Goal: Task Accomplishment & Management: Manage account settings

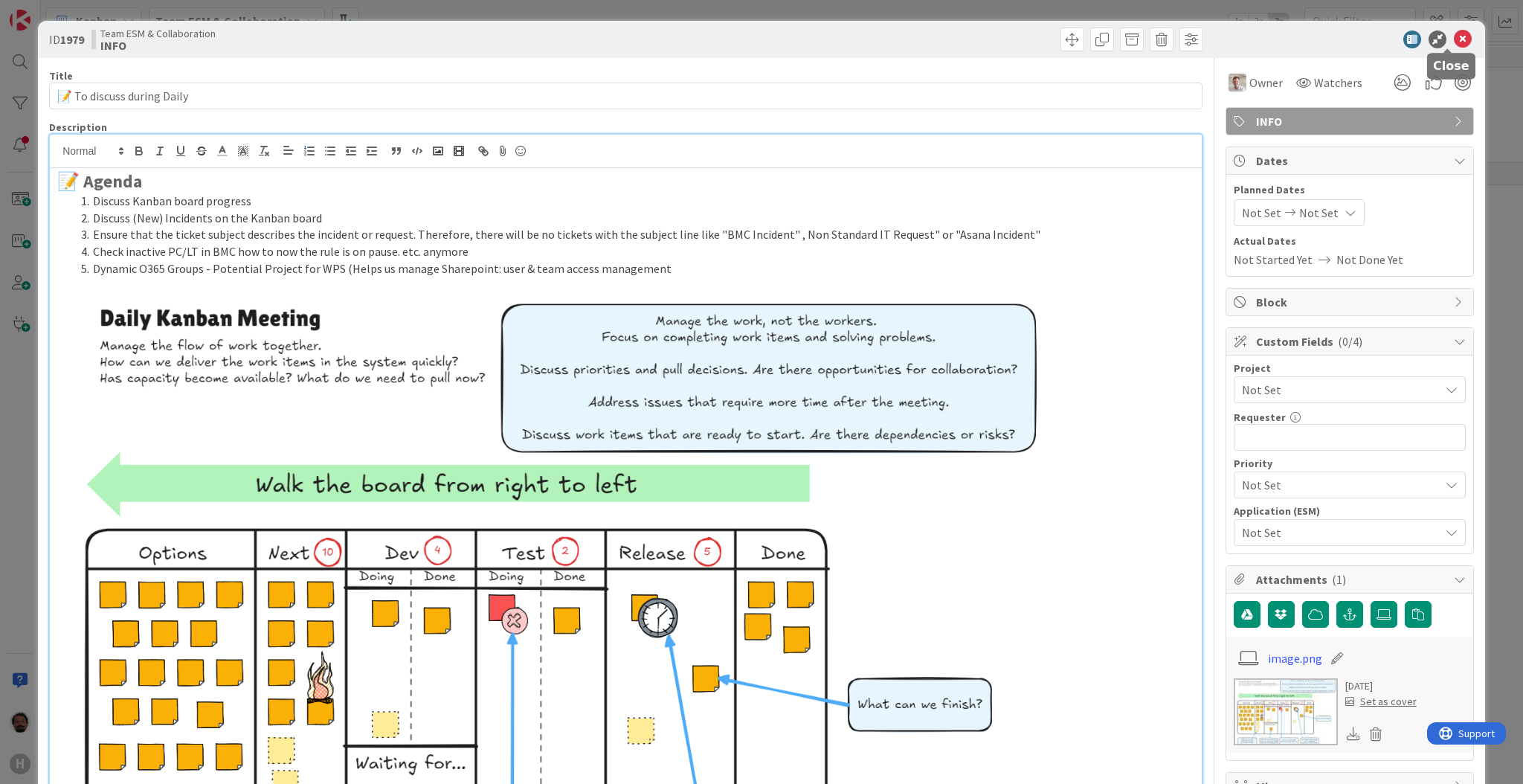
click at [1454, 36] on icon at bounding box center [1463, 40] width 18 height 18
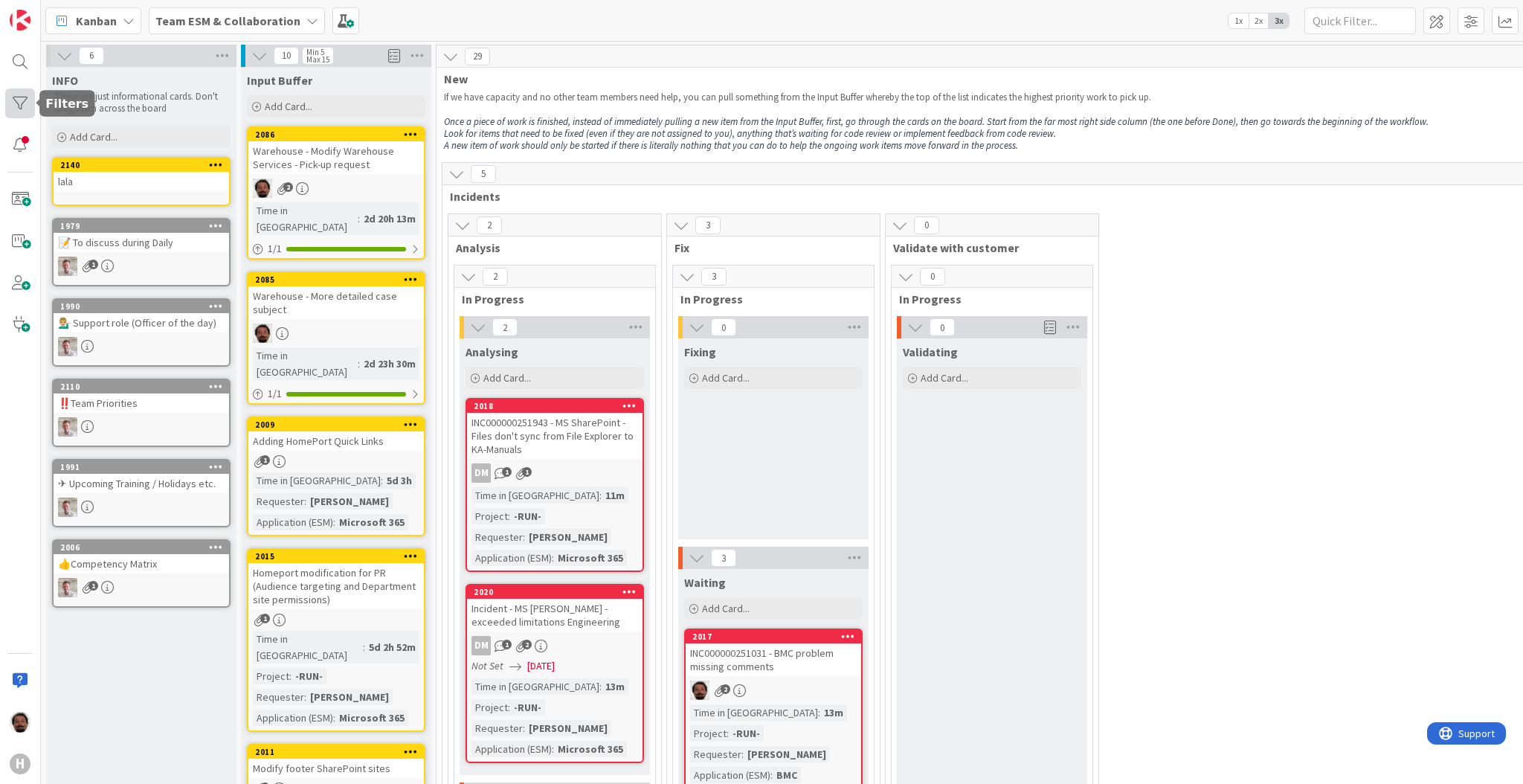
click at [19, 105] on div at bounding box center [21, 104] width 30 height 30
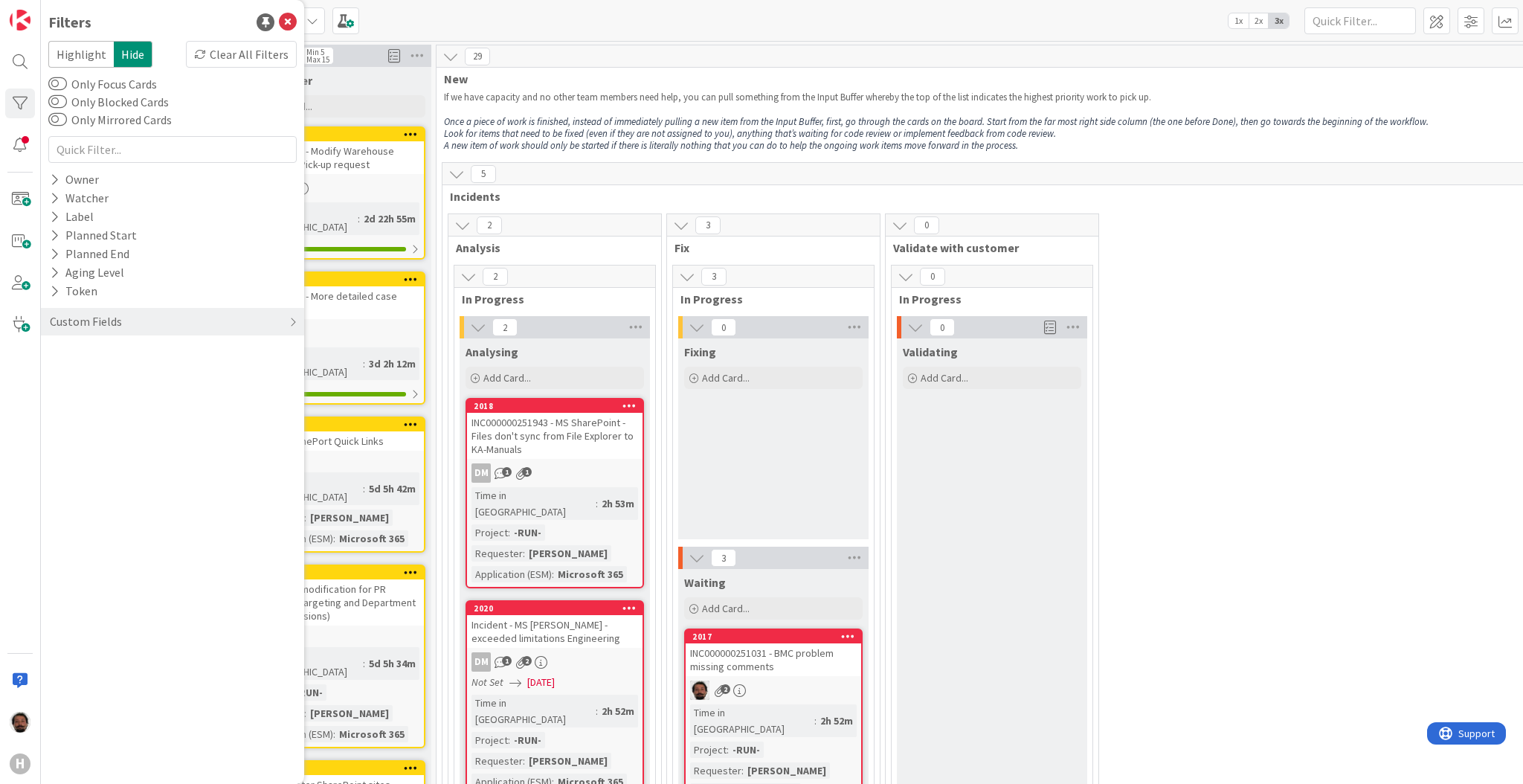
click at [1284, 297] on div "2 Analysis 2 In Progress 2 Analysing Add Card... 2018 INC000000251943 - MS Shar…" at bounding box center [1272, 743] width 1654 height 1059
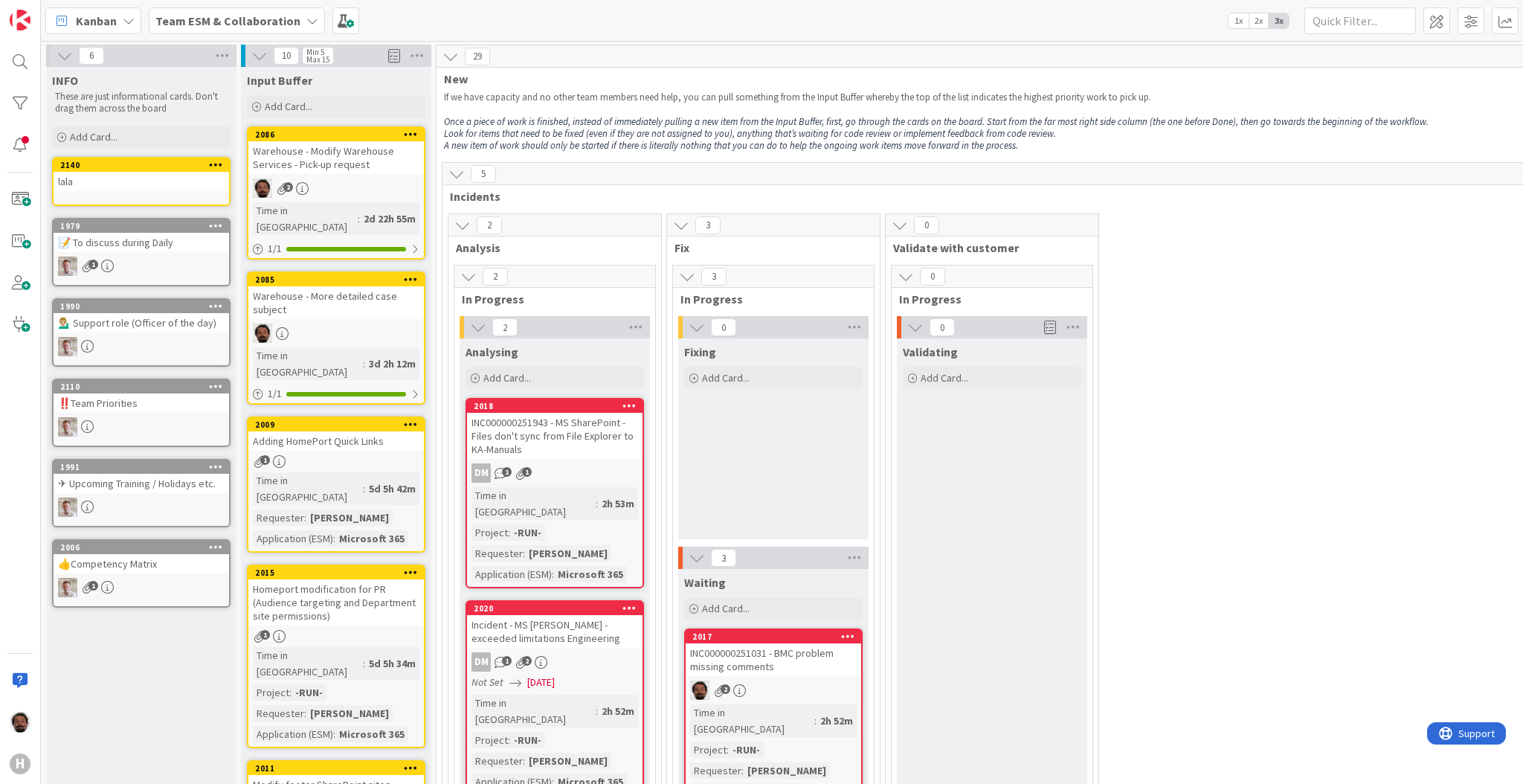
click at [306, 17] on icon at bounding box center [312, 21] width 12 height 12
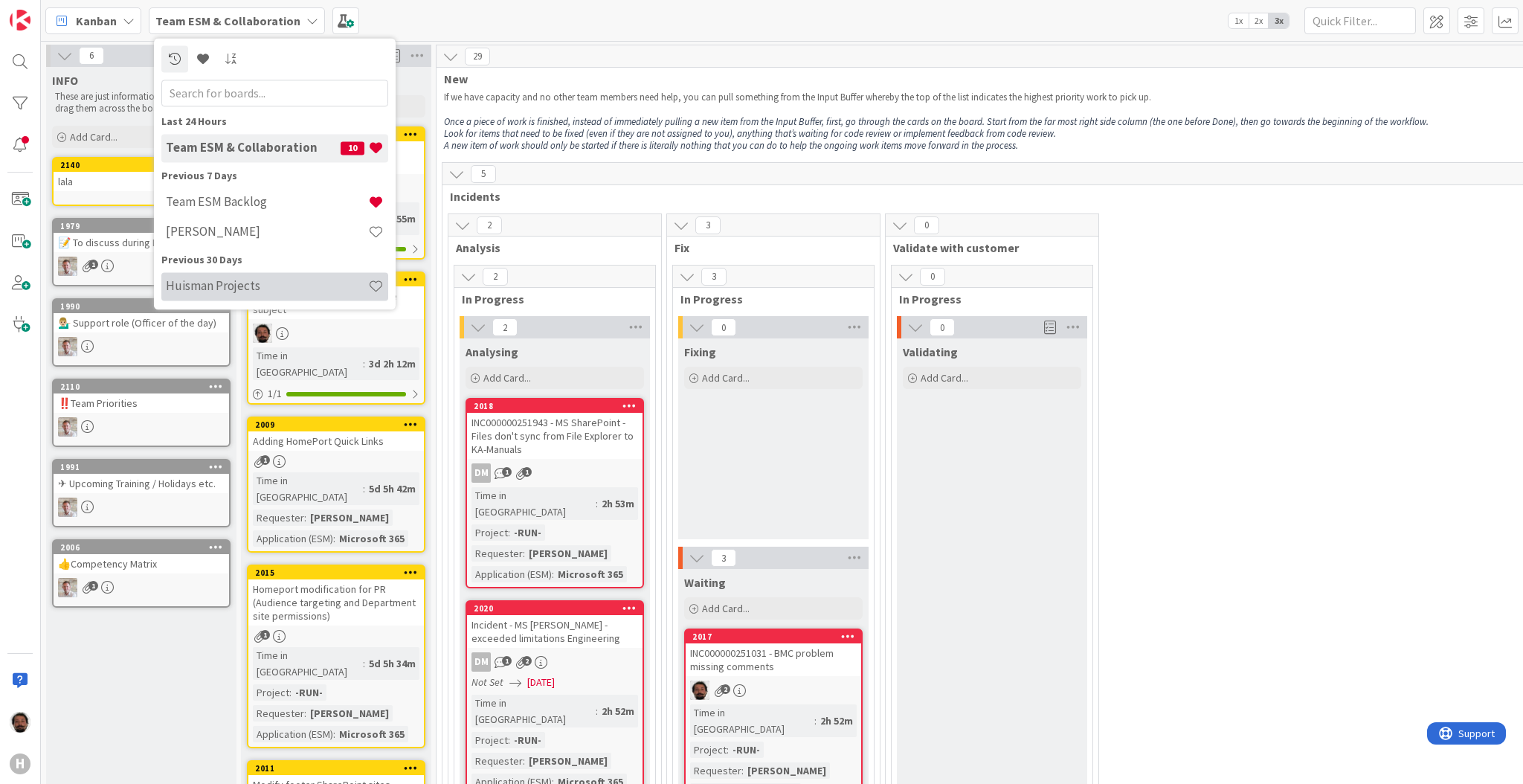
click at [248, 282] on h4 "Huisman Projects" at bounding box center [267, 286] width 203 height 15
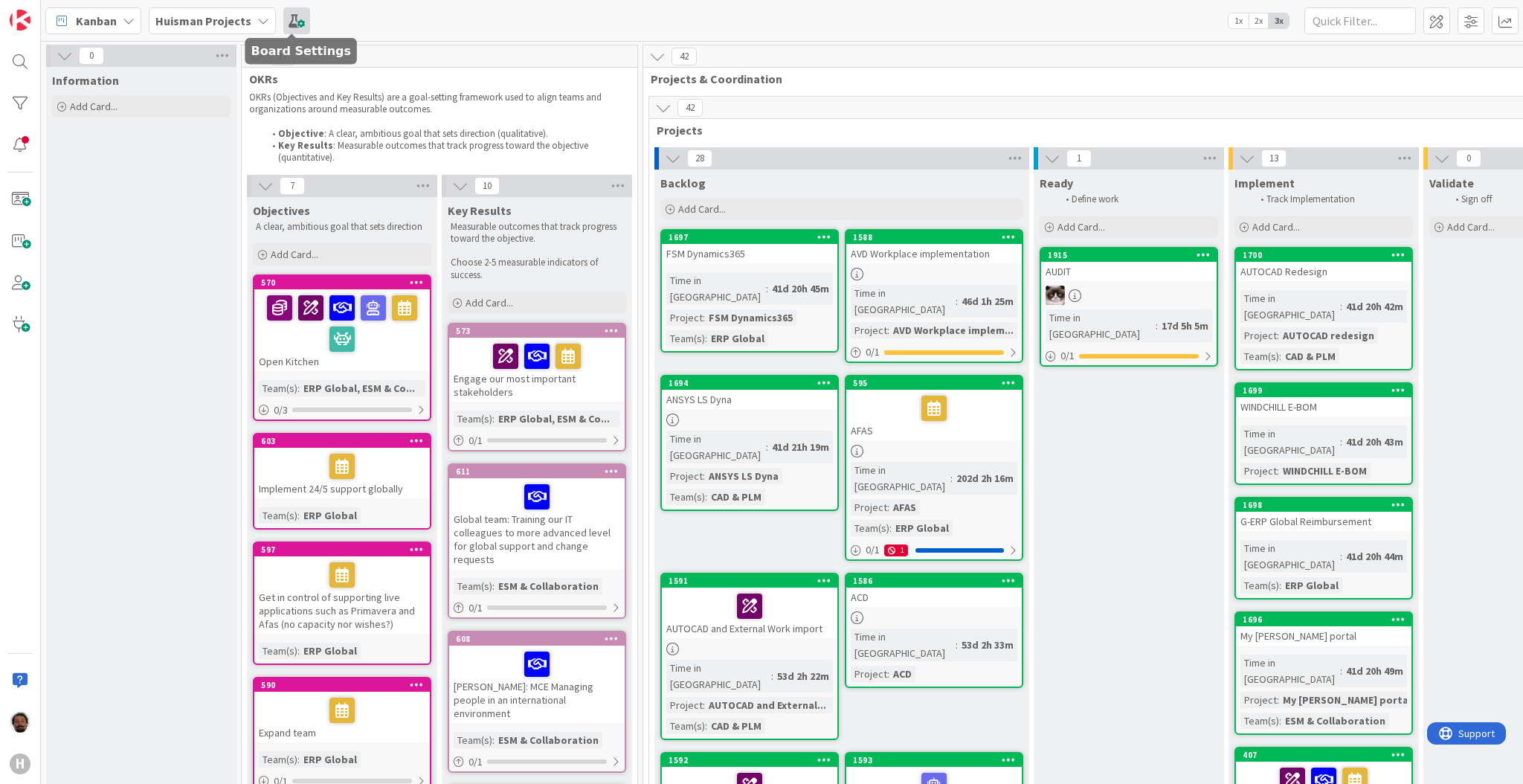
click at [289, 30] on span at bounding box center [297, 21] width 27 height 27
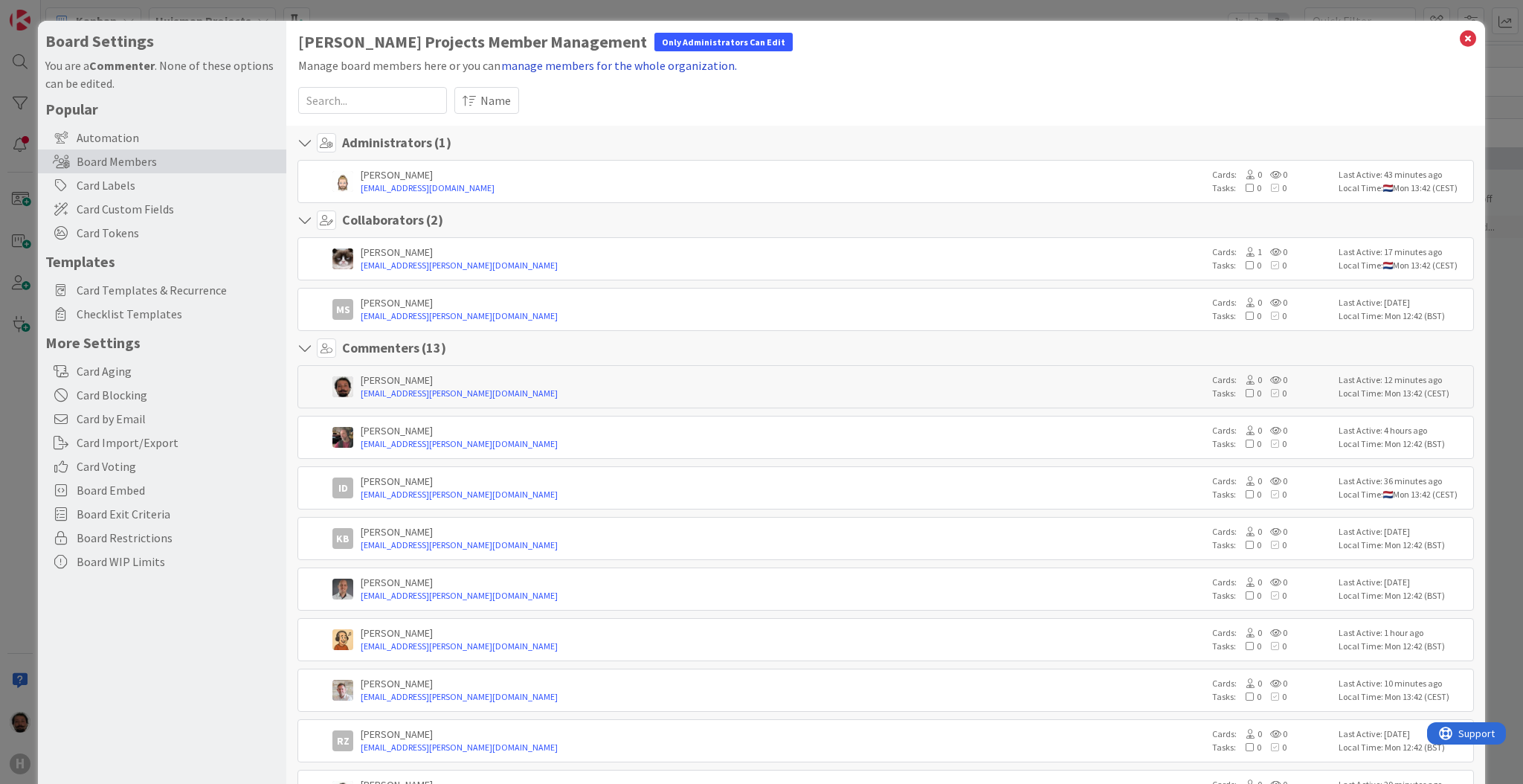
click at [641, 65] on button "manage members for the whole organization." at bounding box center [619, 66] width 237 height 19
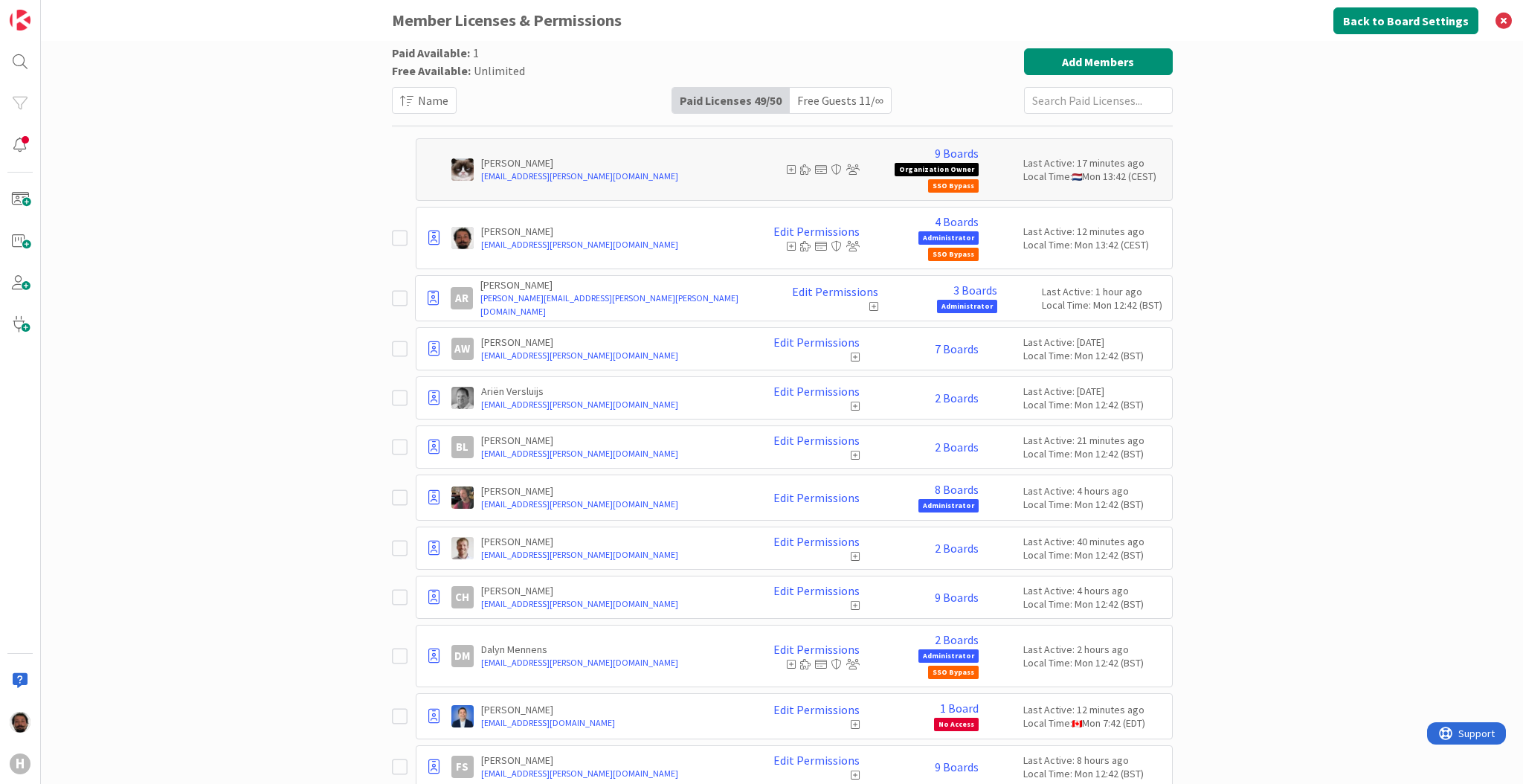
click at [318, 230] on div "Paid Available: 1 Free Available: Unlimited Name Paid Licenses 49 / 50 Free Gue…" at bounding box center [782, 412] width 1483 height 743
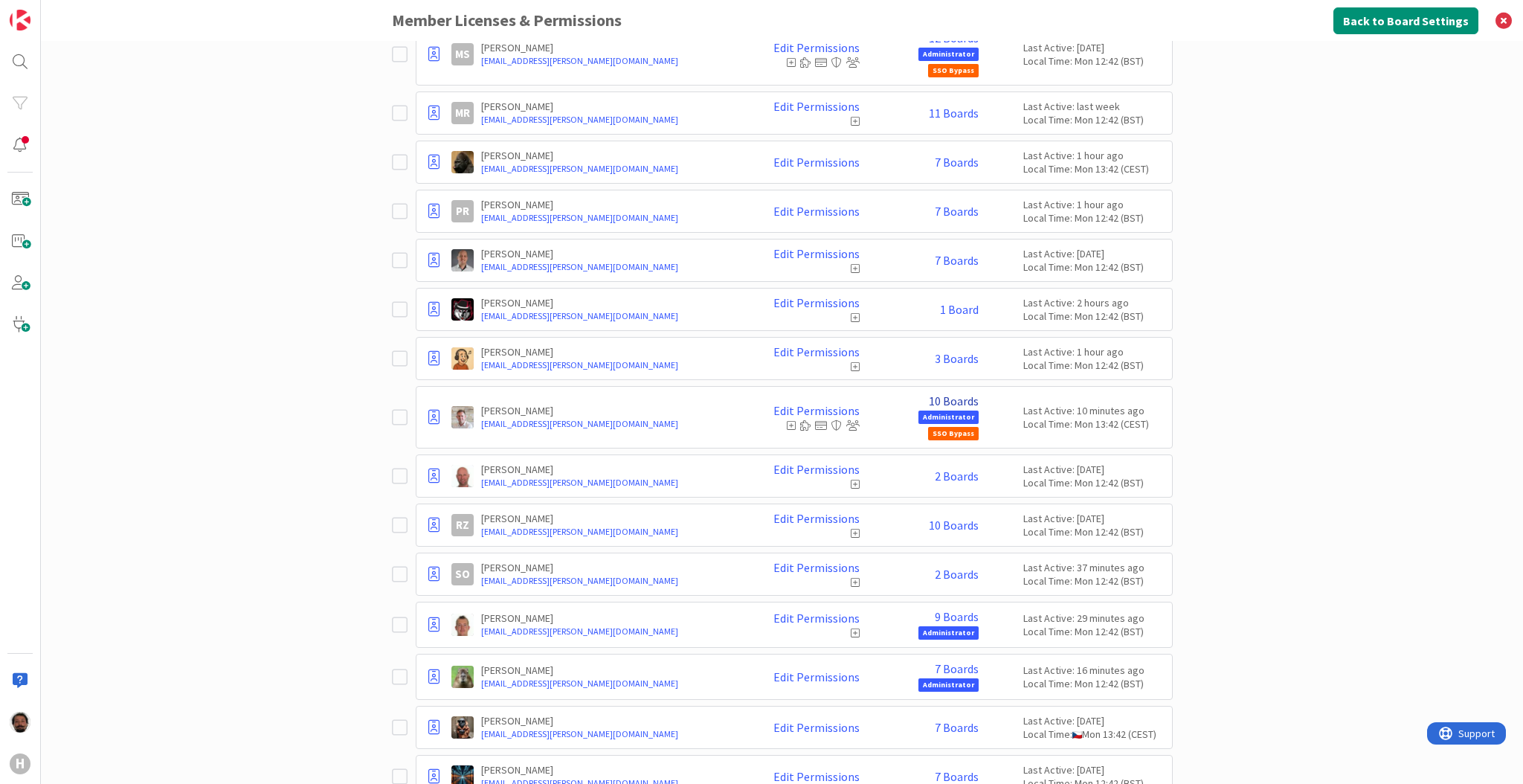
click at [934, 396] on link "10 Boards" at bounding box center [953, 400] width 50 height 13
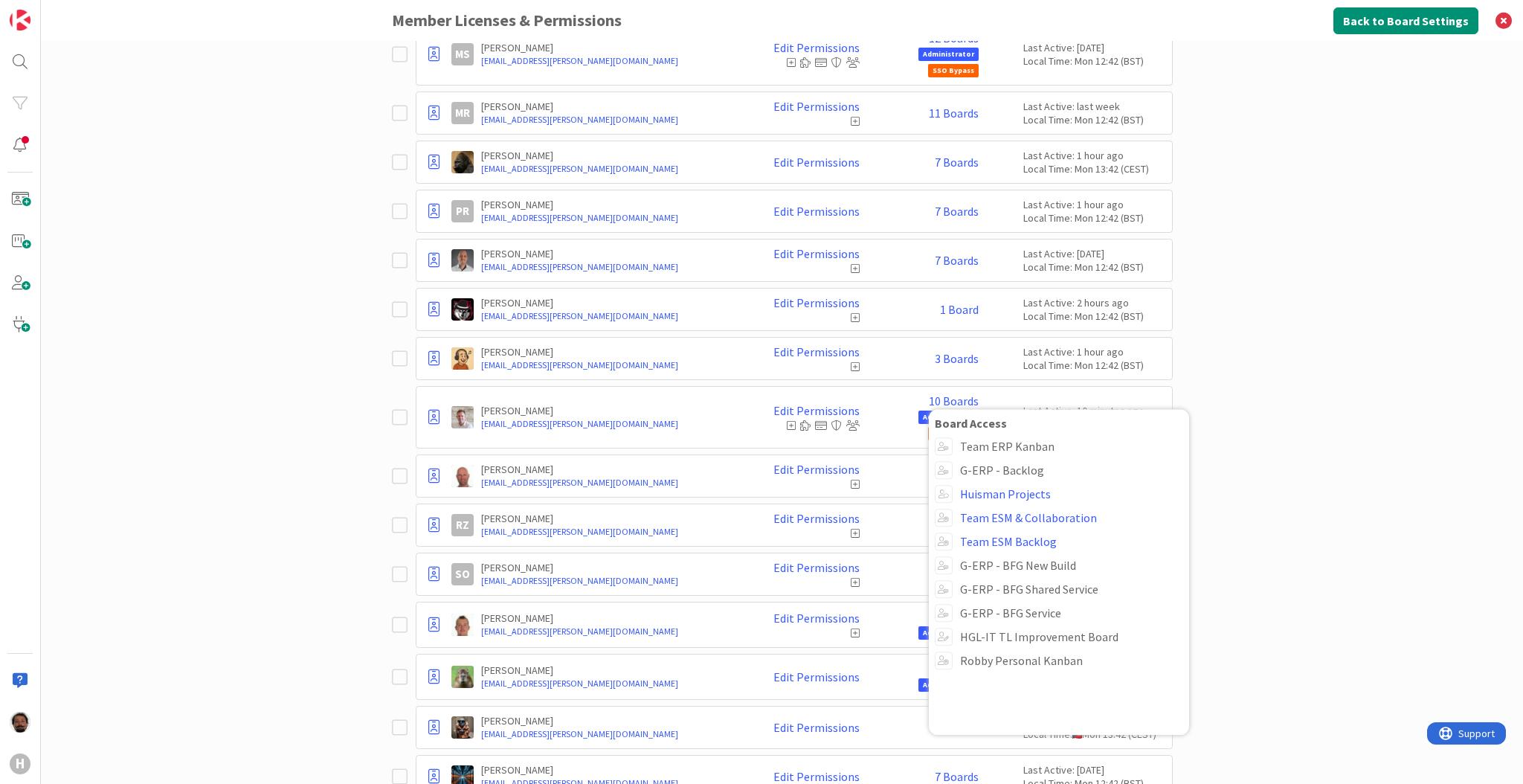
click at [252, 535] on div "Paid Available: 1 Free Available: Unlimited Name Paid Licenses 49 / 50 Free Gue…" at bounding box center [782, 412] width 1483 height 743
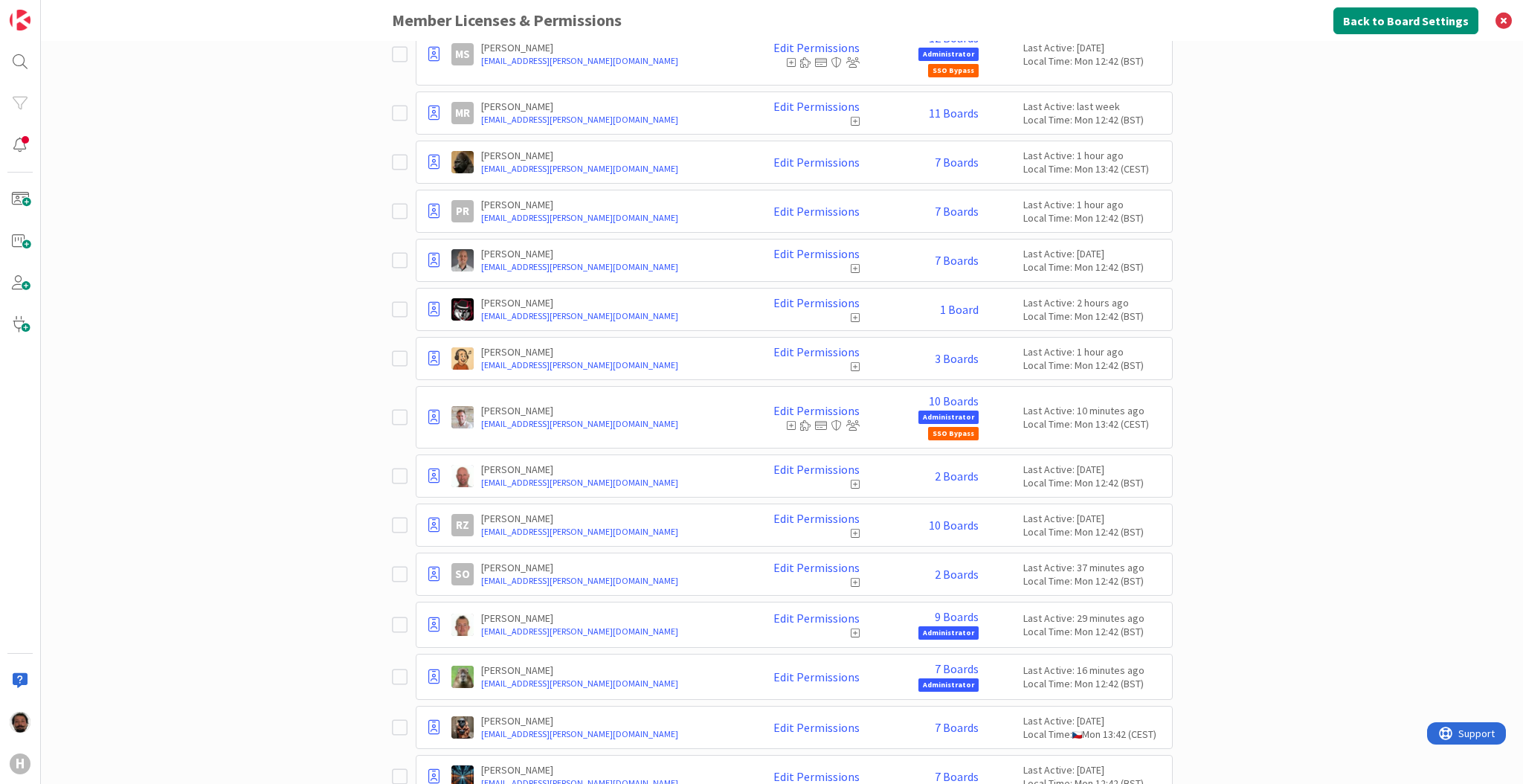
scroll to position [0, 0]
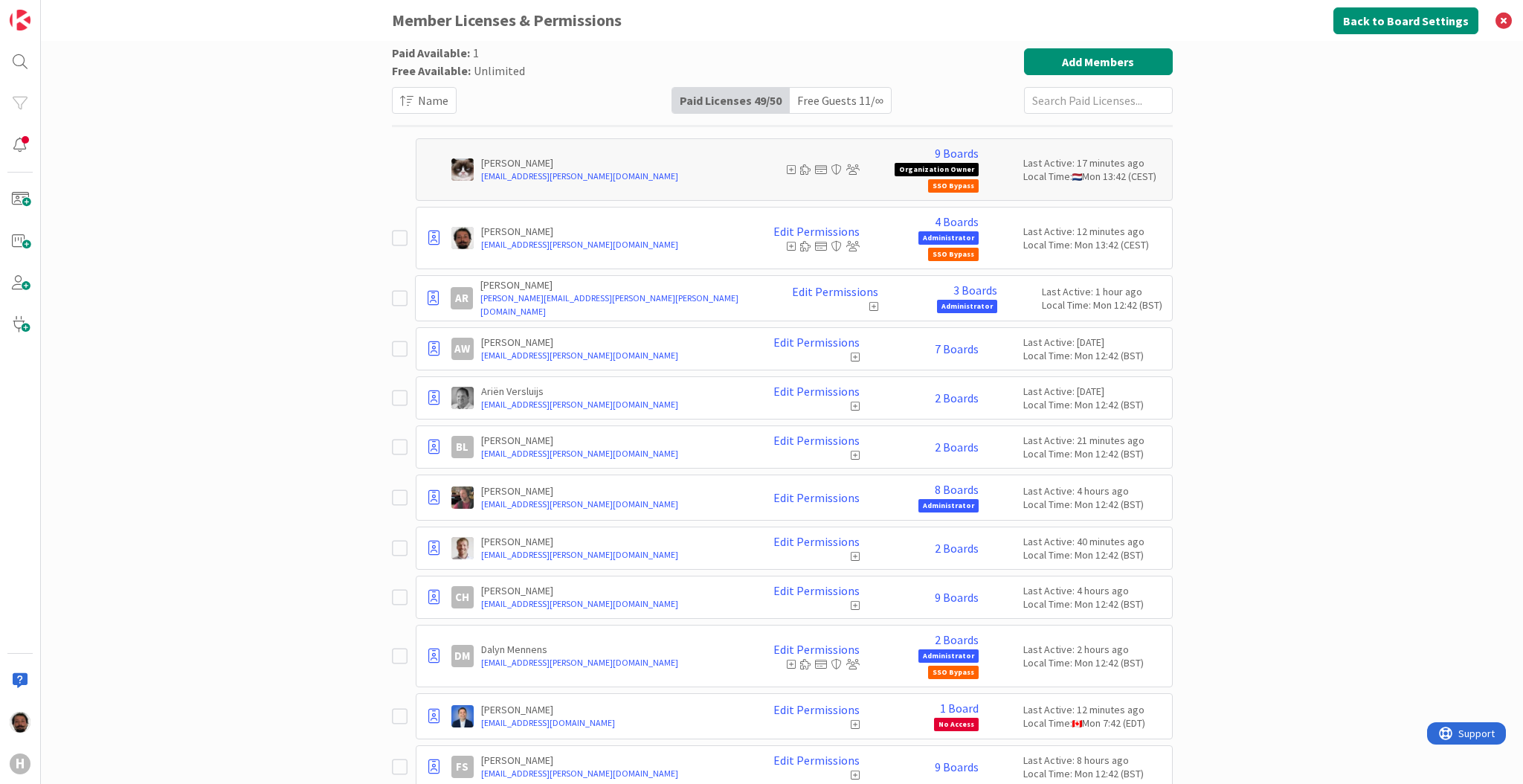
click at [923, 219] on div "4 Boards Administrator SSO Bypass" at bounding box center [923, 238] width 112 height 46
click at [926, 219] on div "4 Boards Administrator SSO Bypass" at bounding box center [923, 238] width 112 height 46
click at [945, 215] on link "4 Boards" at bounding box center [957, 222] width 44 height 13
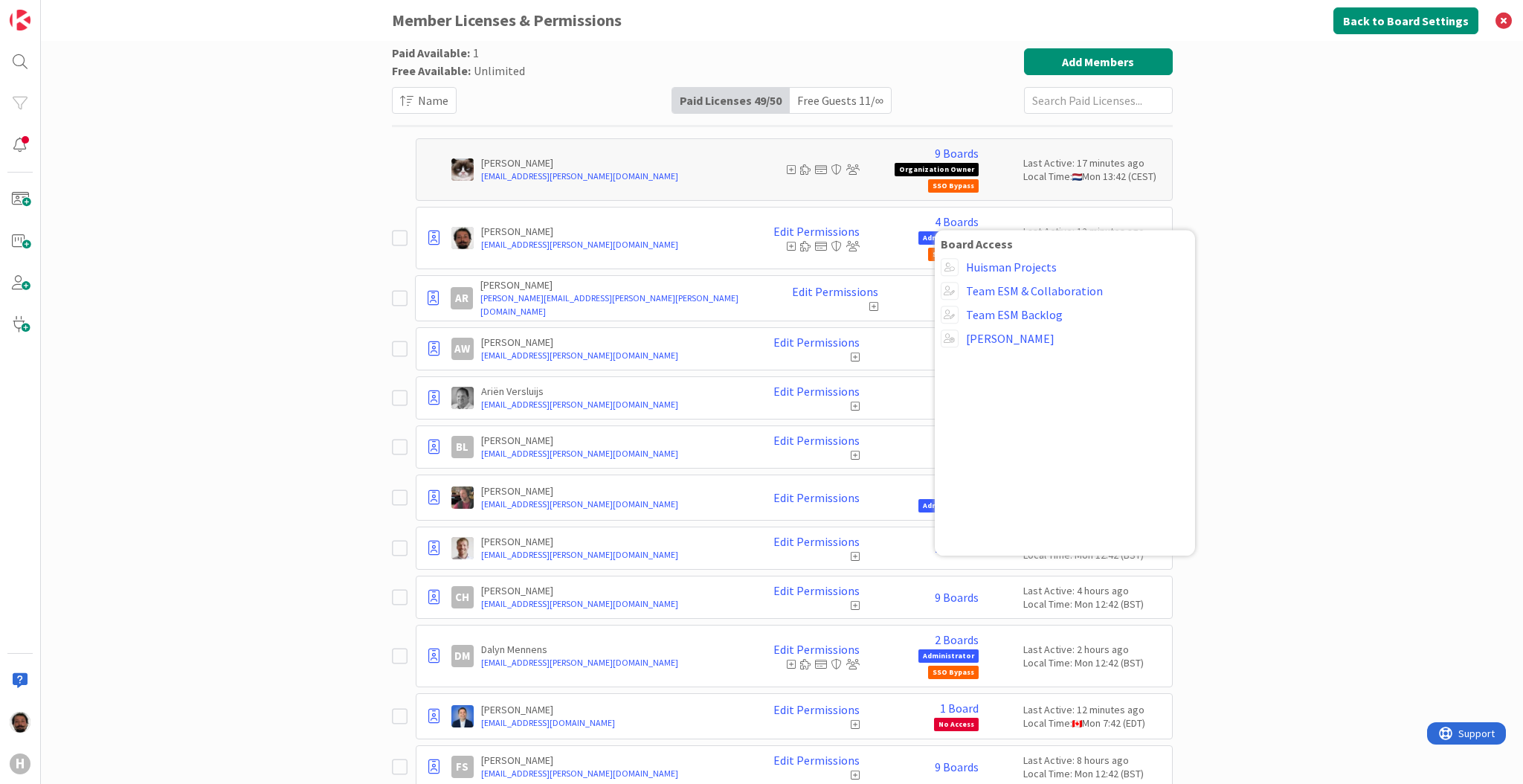
click at [717, 233] on p "[PERSON_NAME]" at bounding box center [611, 231] width 260 height 13
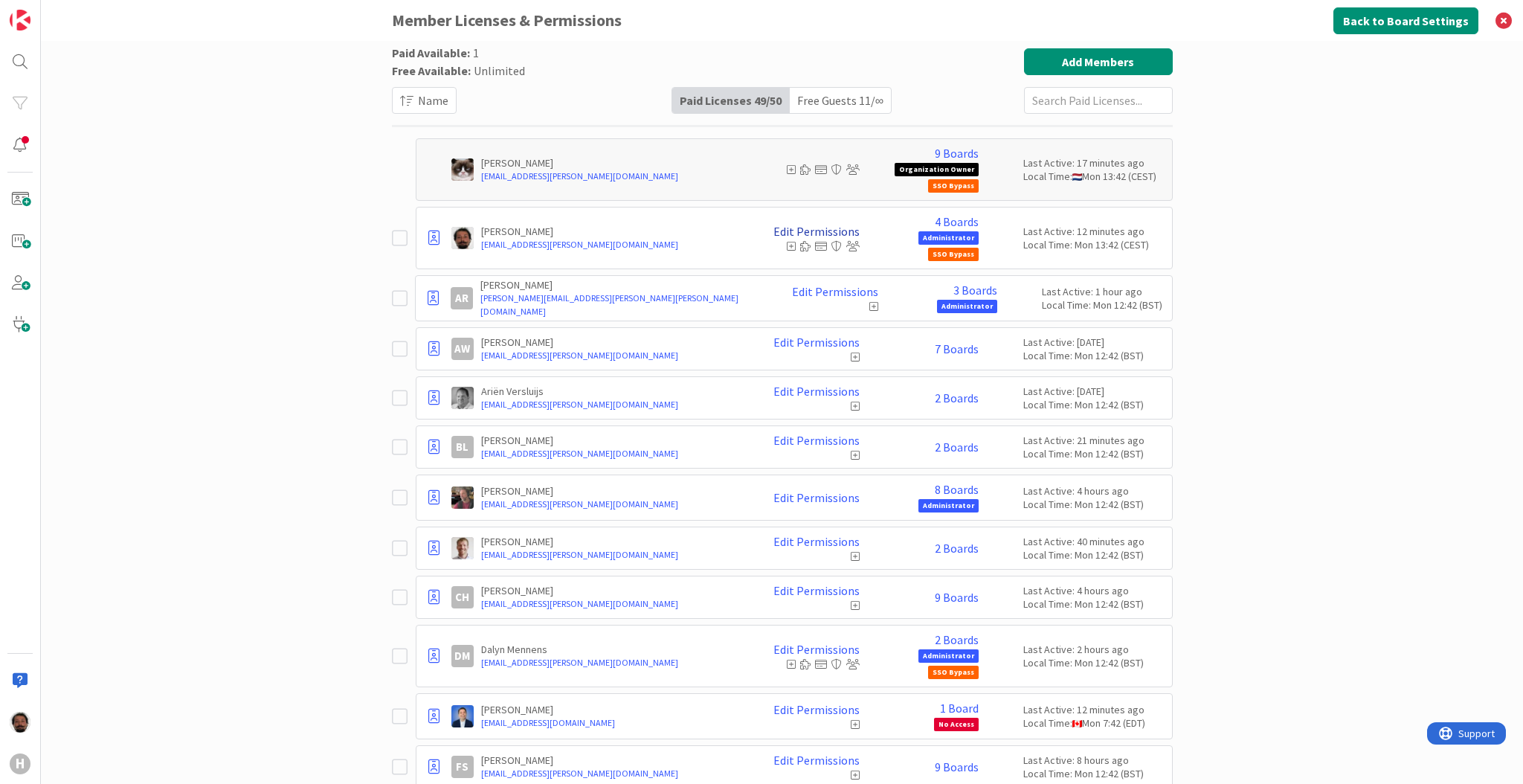
click at [794, 230] on link "Edit Permissions" at bounding box center [816, 231] width 86 height 13
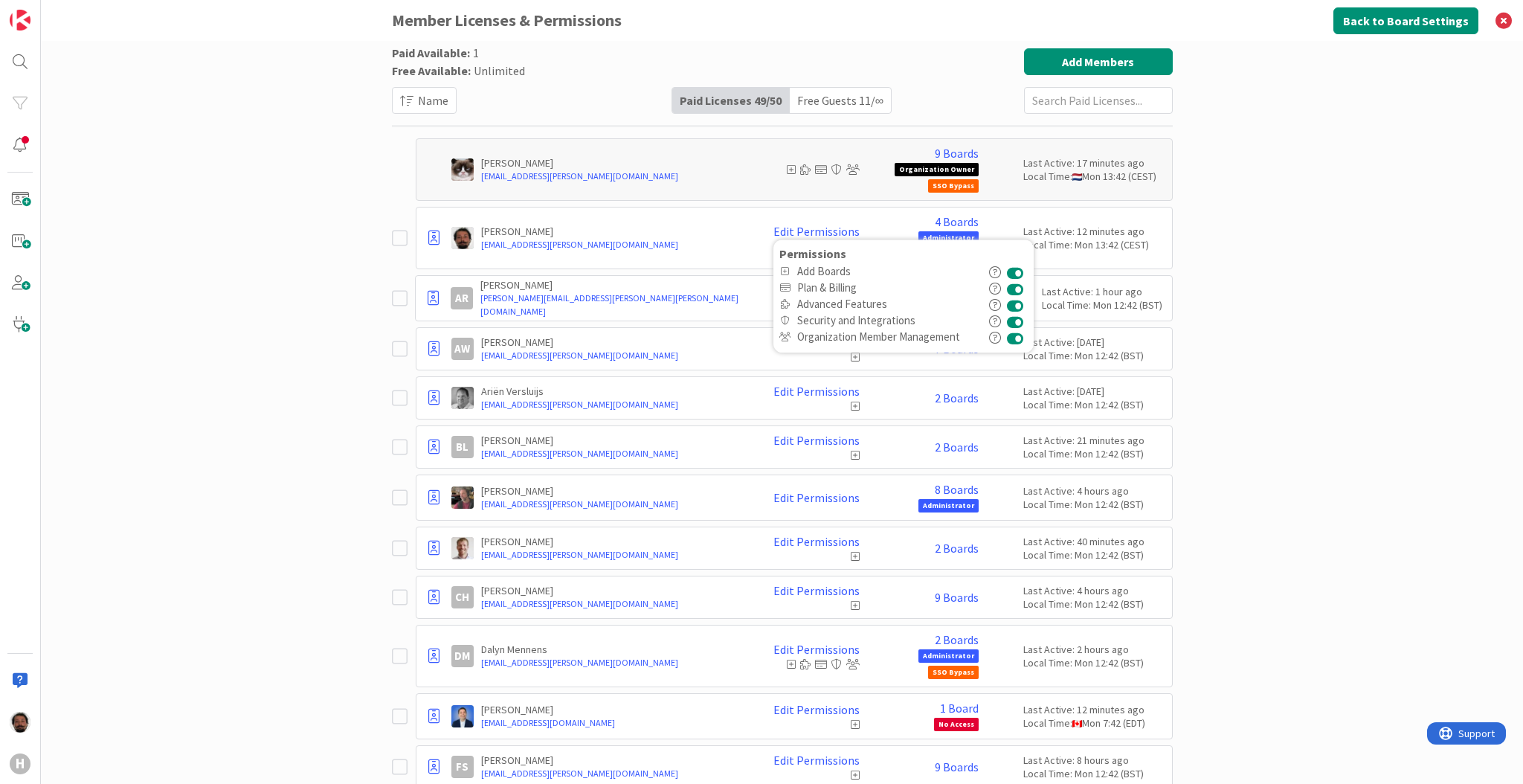
click at [307, 272] on div "Paid Available: 1 Free Available: Unlimited Name Paid Licenses 49 / 50 Free Gue…" at bounding box center [782, 412] width 1483 height 743
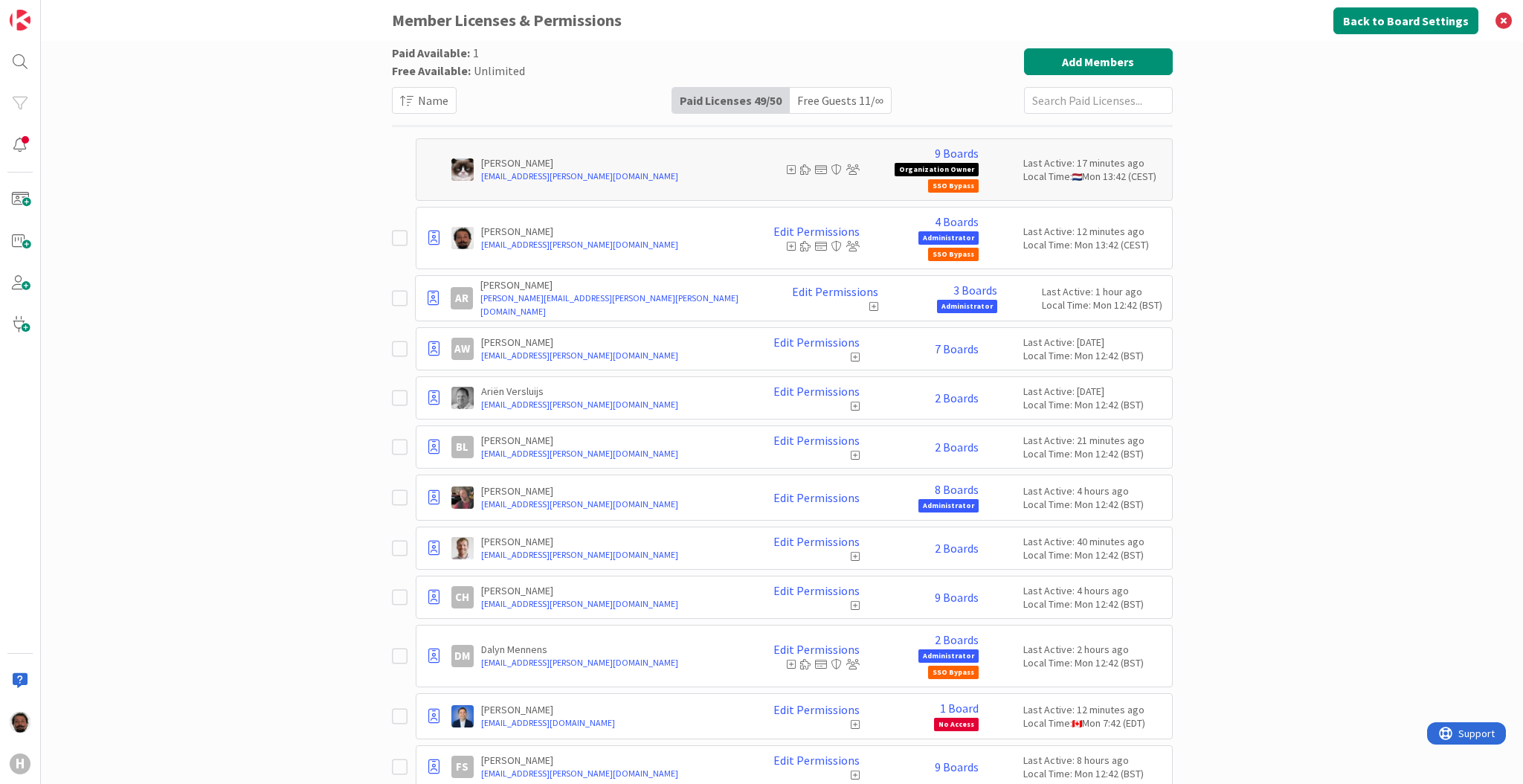
click at [392, 235] on icon at bounding box center [400, 238] width 16 height 18
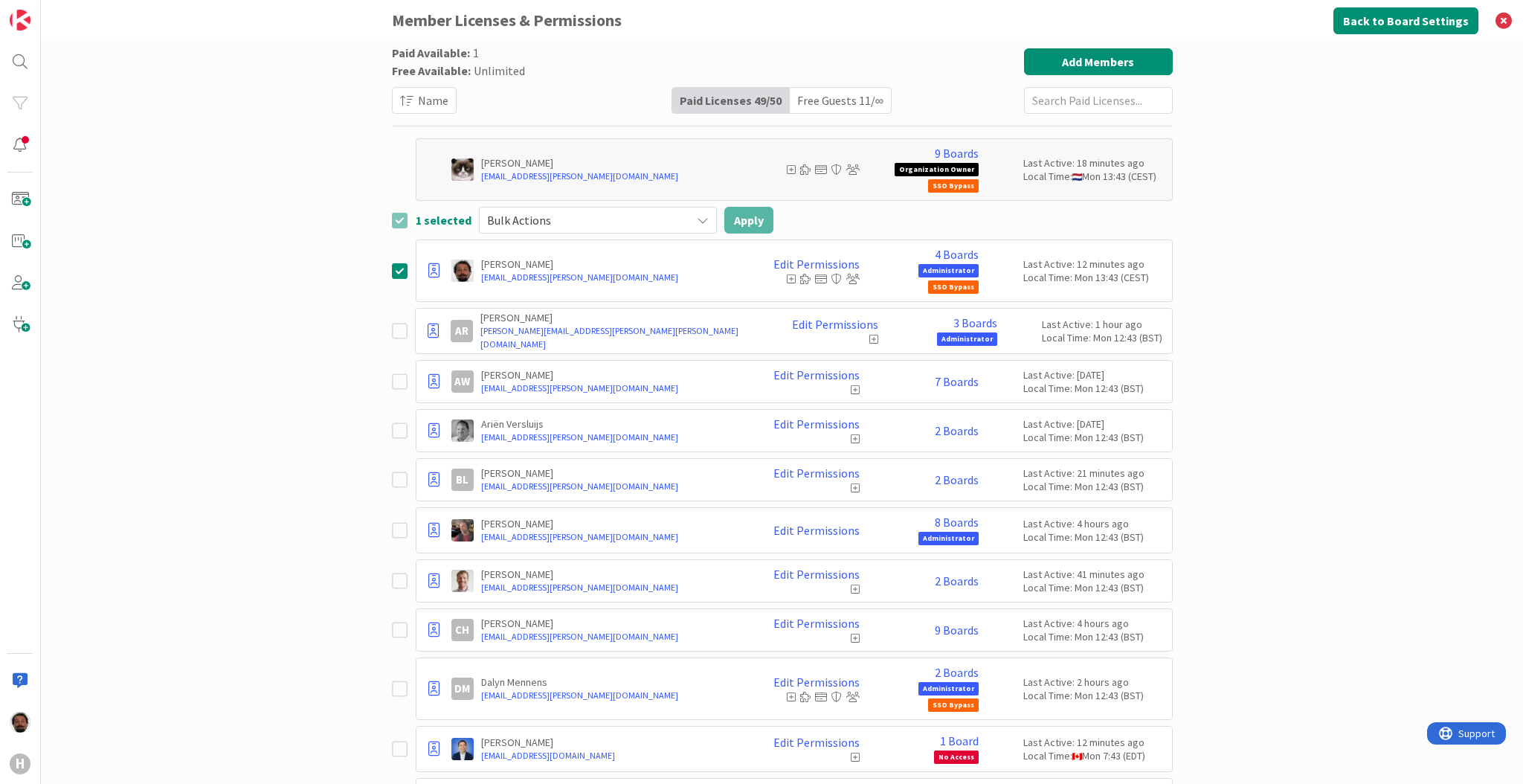
click at [462, 68] on div "Free Available: Unlimited" at bounding box center [458, 70] width 133 height 18
click at [392, 267] on icon at bounding box center [400, 271] width 16 height 18
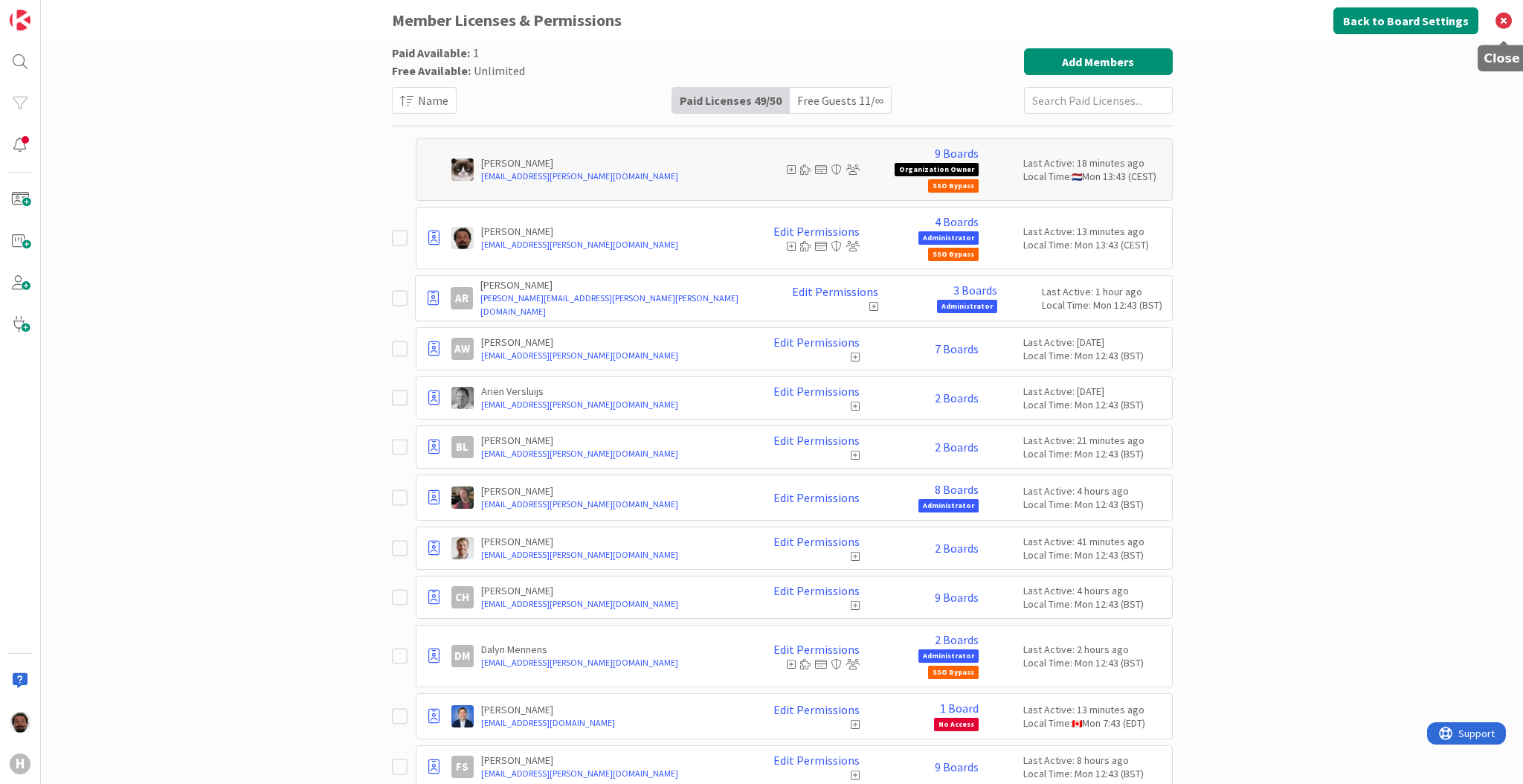
click at [1505, 19] on icon at bounding box center [1504, 21] width 39 height 41
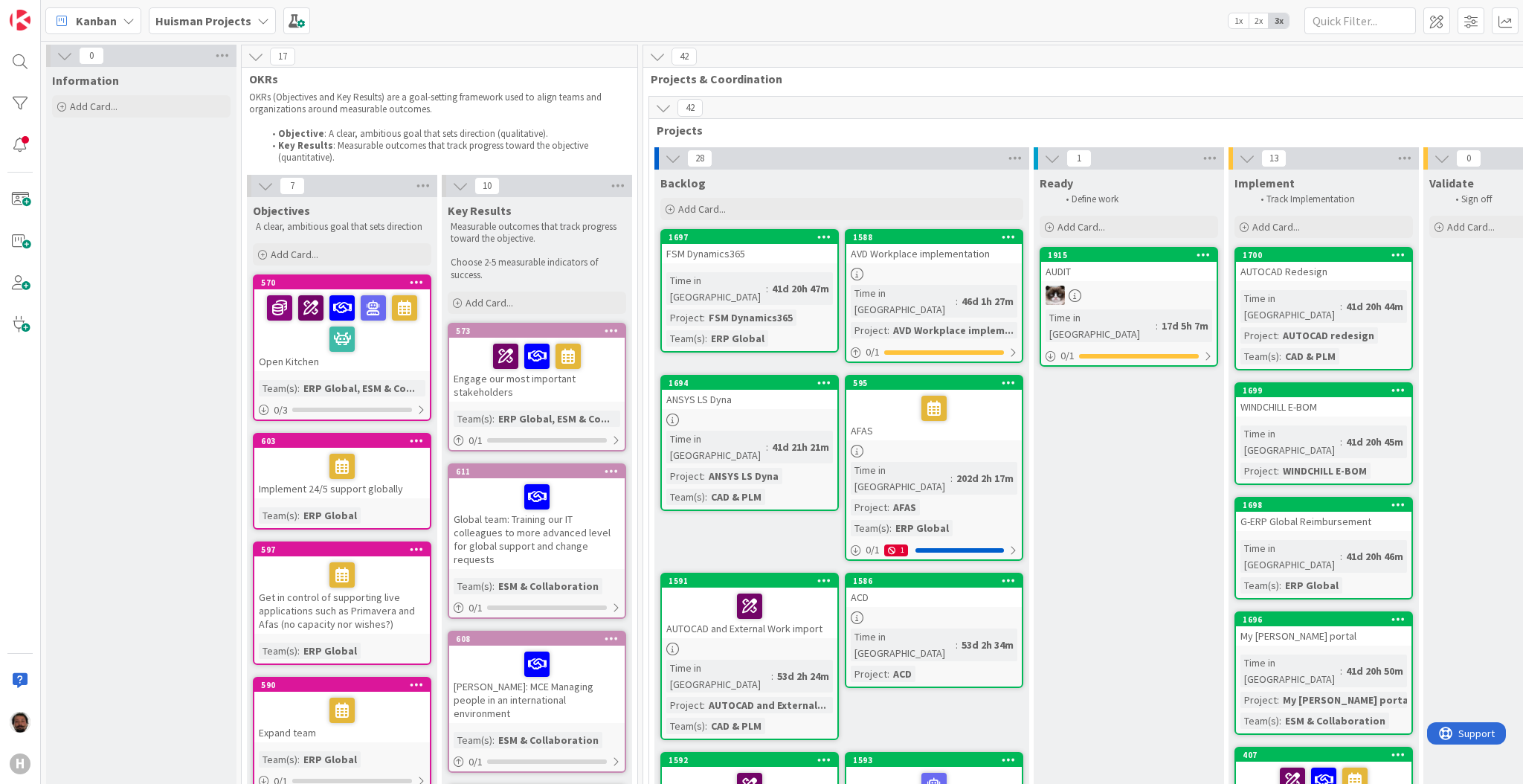
click at [235, 28] on b "Huisman Projects" at bounding box center [203, 21] width 96 height 15
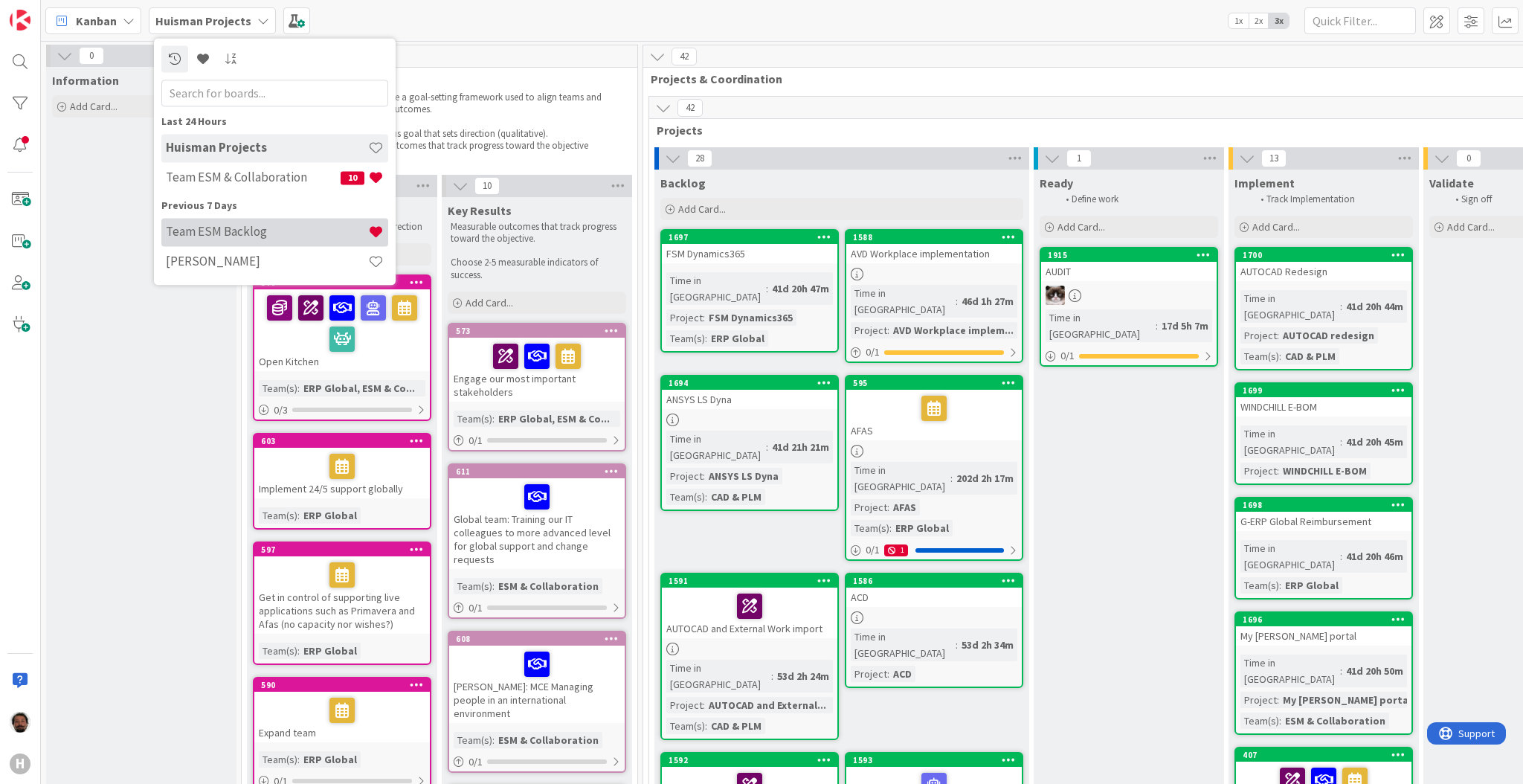
click at [235, 227] on h4 "Team ESM Backlog" at bounding box center [267, 232] width 203 height 15
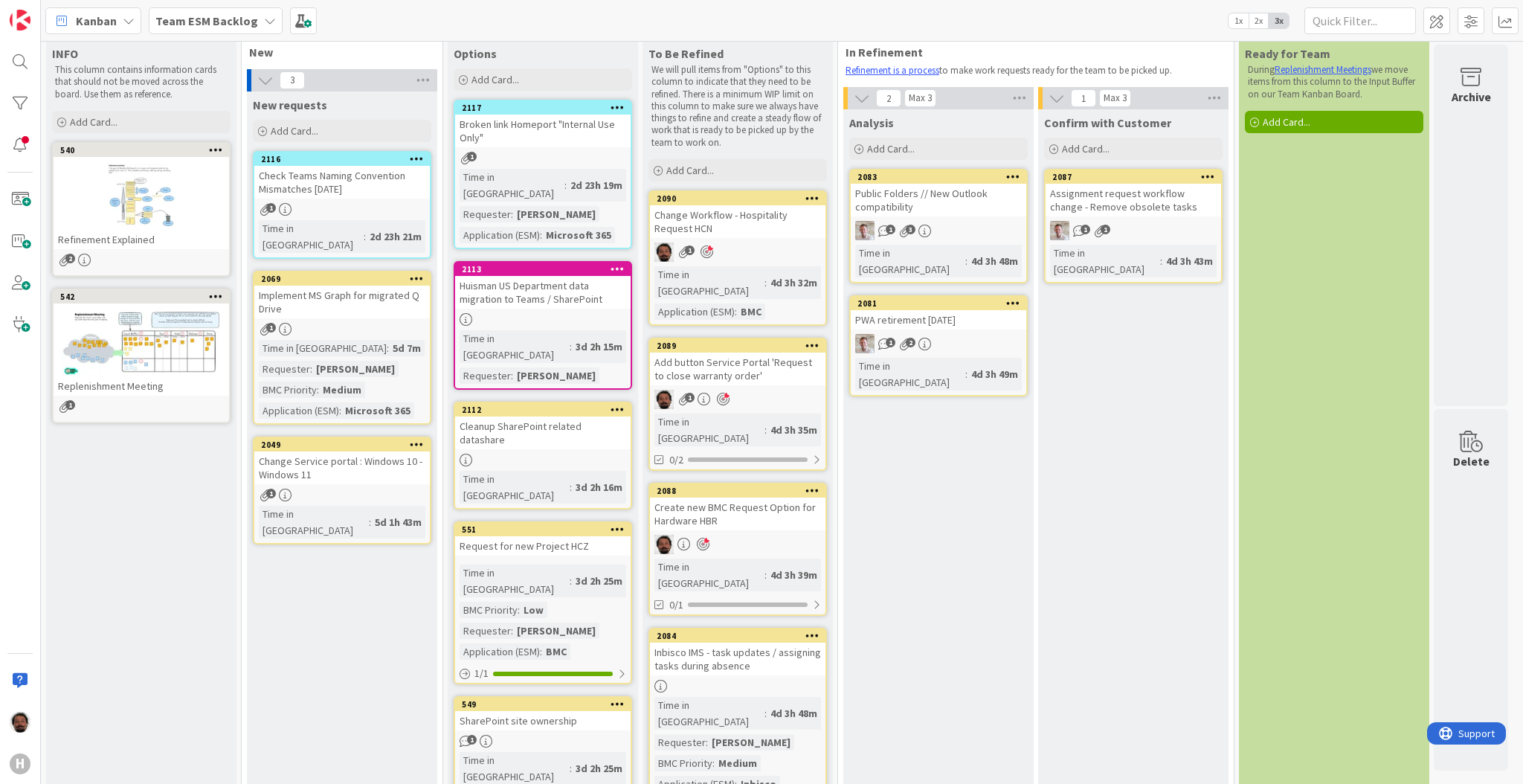
scroll to position [0, 6]
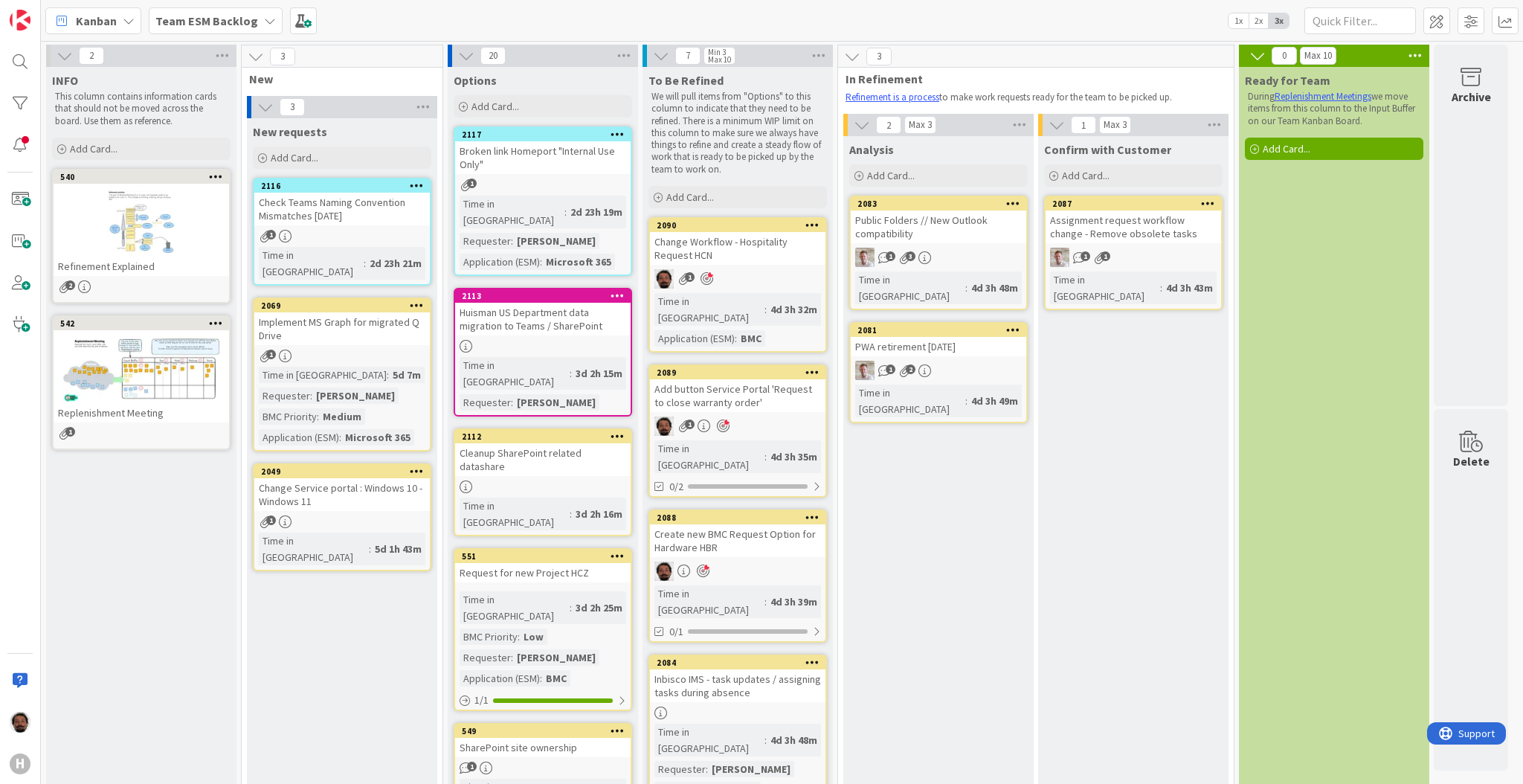
click at [254, 18] on div "Team ESM Backlog" at bounding box center [215, 21] width 134 height 27
